Goal: Find contact information: Find contact information

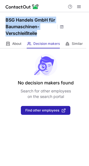
drag, startPoint x: 41, startPoint y: 33, endPoint x: 3, endPoint y: 16, distance: 41.6
click at [3, 16] on div "BSG Handels GmbH für Baumaschinen-Verschleißteile" at bounding box center [44, 25] width 89 height 27
copy h1 "BSG Handels GmbH für Baumaschinen-Verschleißteile"
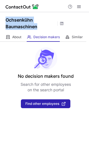
drag, startPoint x: 42, startPoint y: 26, endPoint x: 6, endPoint y: 17, distance: 37.2
click at [6, 17] on h1 "Ochsenkühn Baumaschinen" at bounding box center [31, 23] width 50 height 13
copy h1 "Ochsenkühn Baumaschinen"
